Goal: Task Accomplishment & Management: Manage account settings

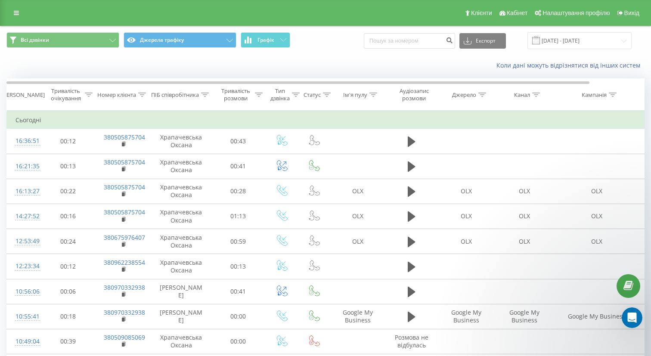
click at [8, 15] on div "Клієнти Кабінет Налаштування профілю Вихід" at bounding box center [325, 13] width 651 height 26
click at [15, 14] on icon at bounding box center [16, 13] width 5 height 6
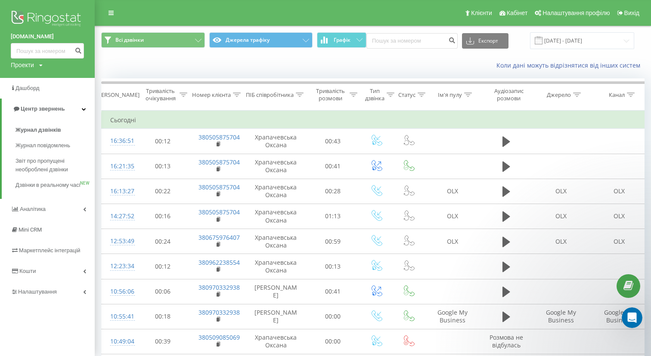
click at [41, 68] on icon at bounding box center [40, 65] width 3 height 5
click at [46, 96] on link "[DOMAIN_NAME]" at bounding box center [39, 94] width 42 height 7
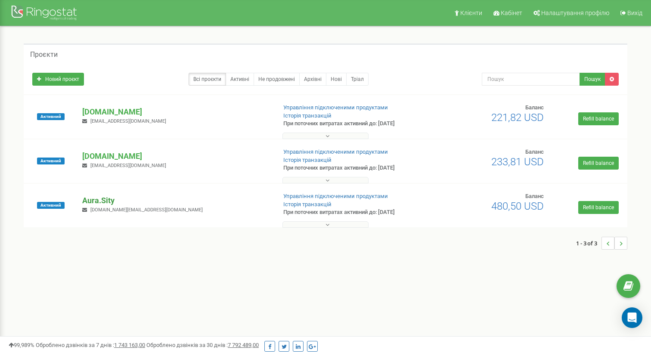
click at [113, 200] on p "Aura.Sity" at bounding box center [175, 200] width 187 height 11
click at [114, 156] on p "[DOMAIN_NAME]" at bounding box center [175, 156] width 187 height 11
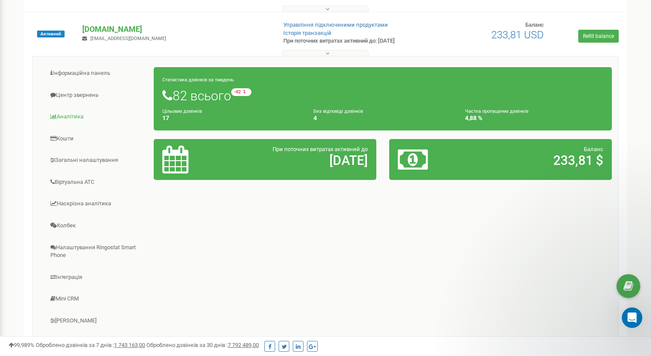
scroll to position [148, 0]
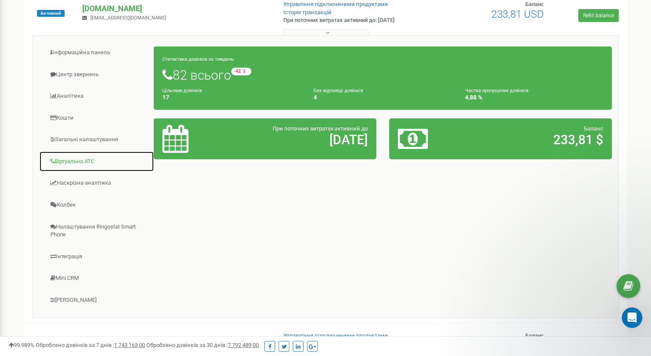
click at [101, 162] on link "Віртуальна АТС" at bounding box center [96, 161] width 115 height 21
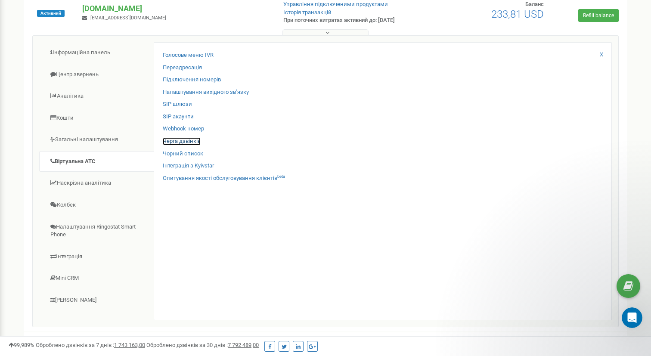
click at [194, 140] on link "Черга дзвінків" at bounding box center [182, 141] width 38 height 8
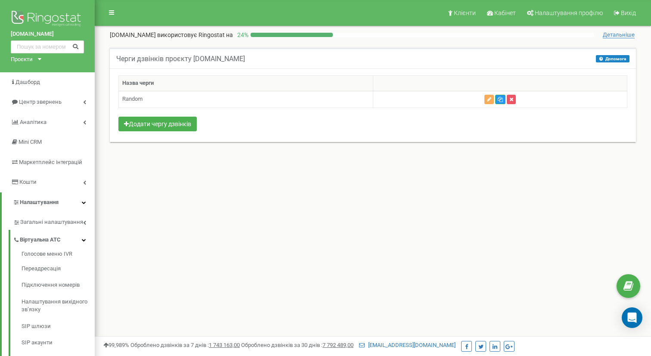
click at [388, 90] on th at bounding box center [500, 84] width 255 height 16
click at [347, 100] on td "Random" at bounding box center [246, 99] width 255 height 17
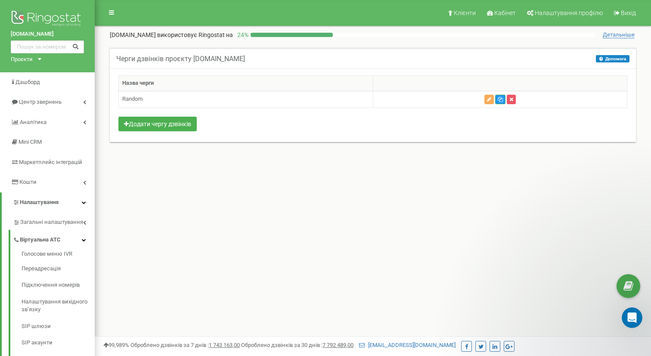
scroll to position [17, 0]
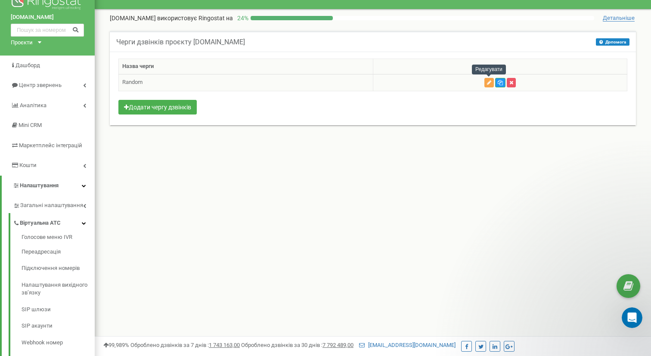
click at [492, 85] on button "button" at bounding box center [489, 82] width 9 height 9
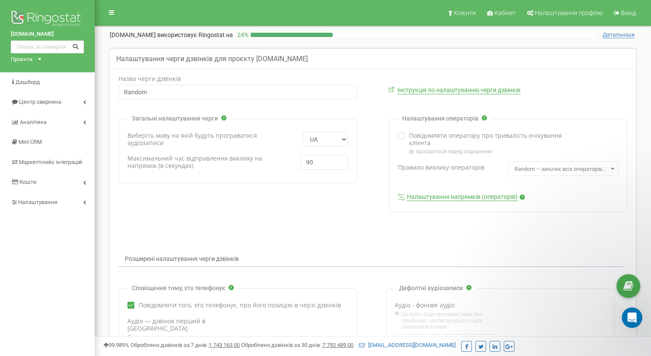
click at [473, 198] on link "Налаштування напрямків (операторів)" at bounding box center [462, 197] width 111 height 8
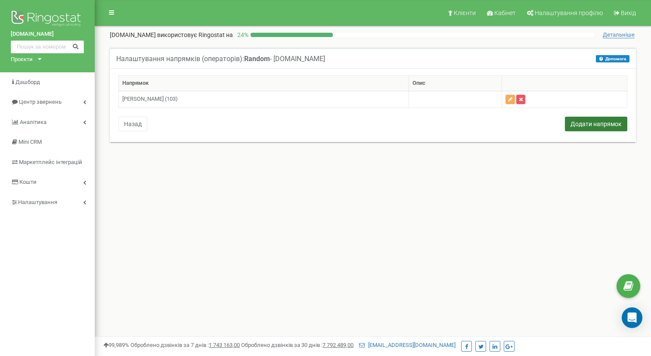
click at [585, 126] on button "Додати напрямок" at bounding box center [596, 124] width 62 height 15
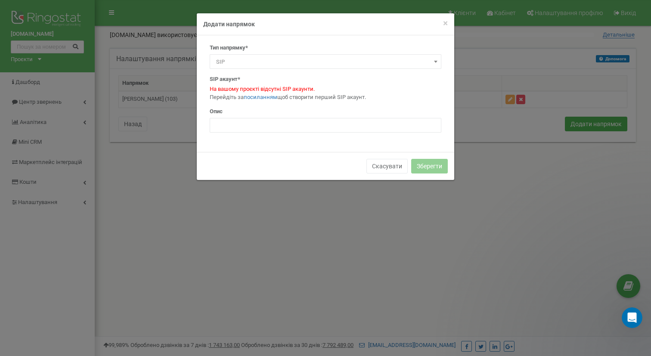
click at [292, 62] on span "SIP" at bounding box center [326, 62] width 226 height 12
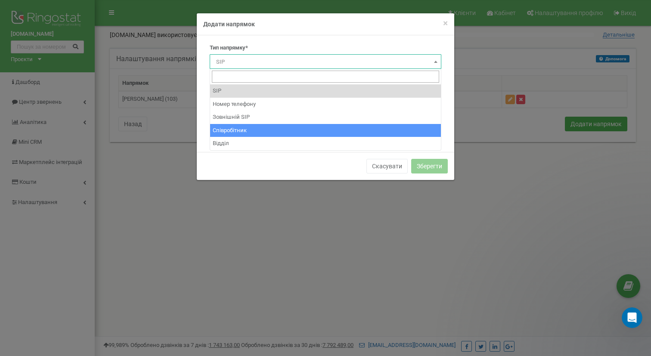
select select "Employee"
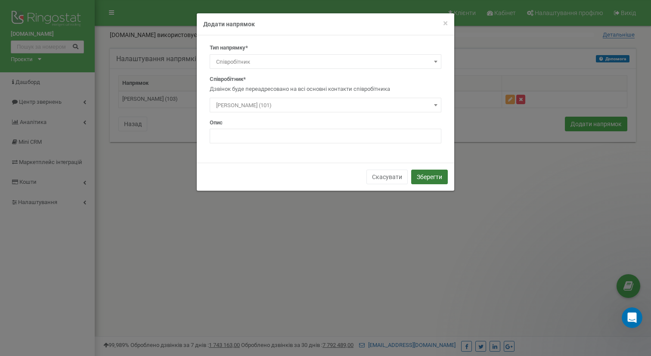
click at [430, 175] on button "Зберегти" at bounding box center [429, 177] width 37 height 15
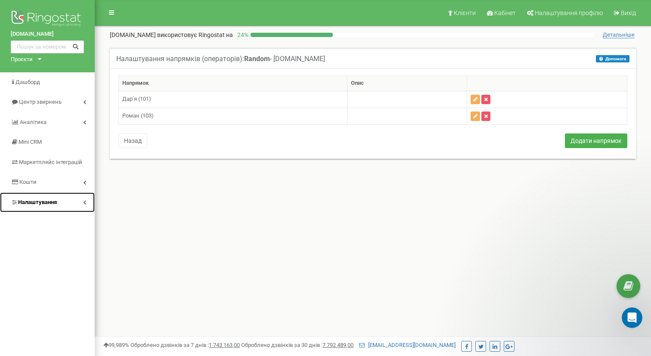
click at [61, 203] on link "Налаштування" at bounding box center [47, 203] width 95 height 20
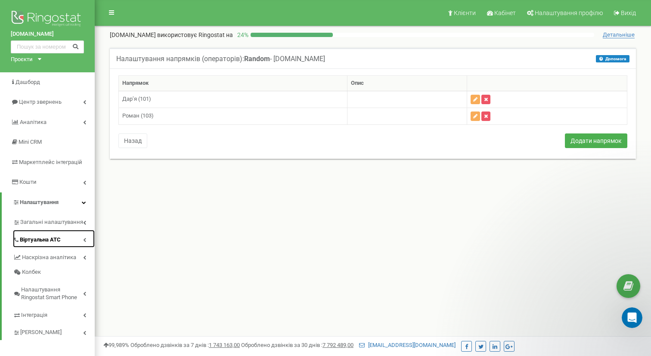
click at [58, 232] on link "Віртуальна АТС" at bounding box center [54, 239] width 82 height 18
